Goal: Navigation & Orientation: Find specific page/section

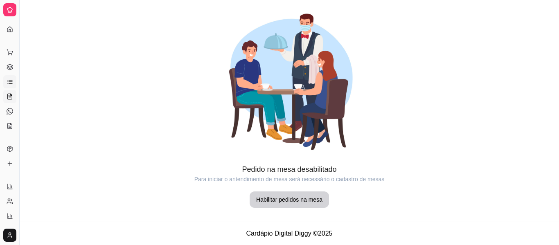
click at [12, 79] on icon at bounding box center [10, 82] width 7 height 7
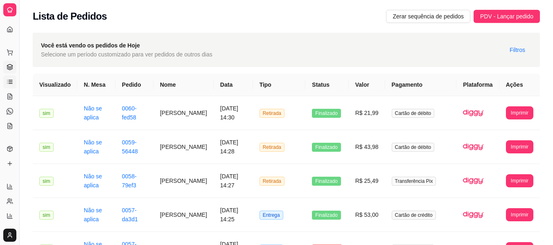
click at [11, 65] on icon at bounding box center [10, 67] width 7 height 7
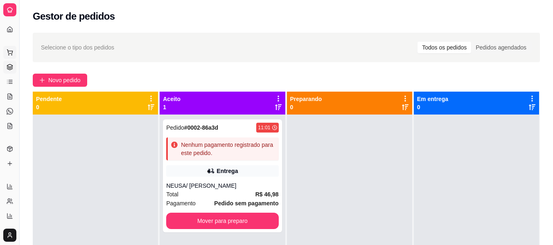
click at [12, 53] on icon at bounding box center [9, 51] width 5 height 4
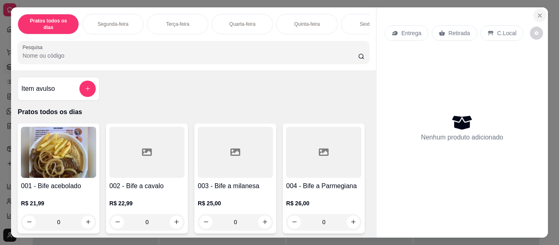
click at [538, 12] on icon "Close" at bounding box center [539, 15] width 7 height 7
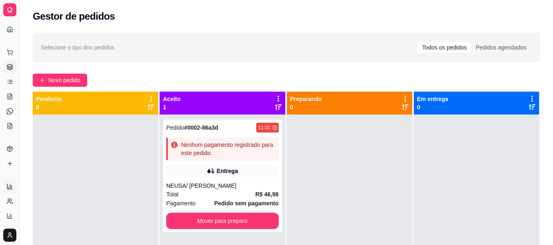
click at [9, 186] on icon at bounding box center [10, 186] width 7 height 7
select select "ALL"
select select "0"
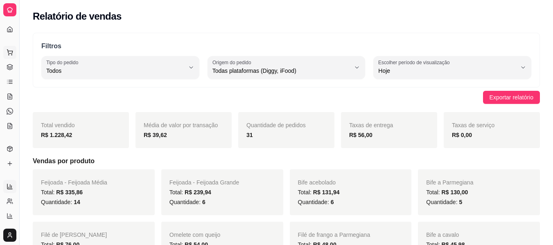
click at [11, 56] on button "Pedidos balcão (PDV)" at bounding box center [9, 52] width 13 height 13
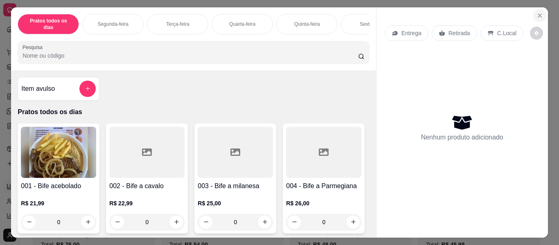
click at [536, 12] on icon "Close" at bounding box center [539, 15] width 7 height 7
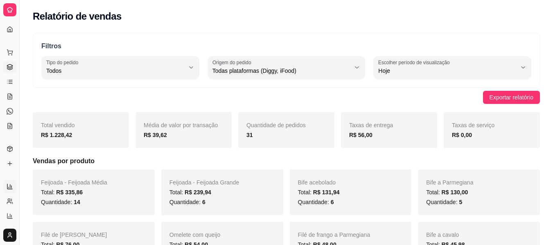
click at [13, 63] on link "Gestor de Pedidos" at bounding box center [9, 67] width 13 height 13
